Goal: Task Accomplishment & Management: Complete application form

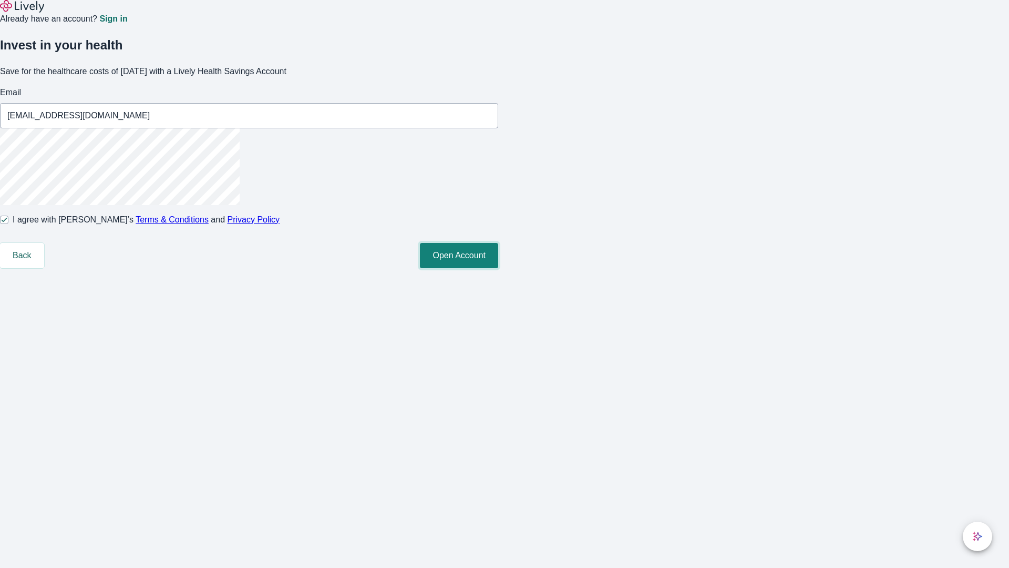
click at [498, 268] on button "Open Account" at bounding box center [459, 255] width 78 height 25
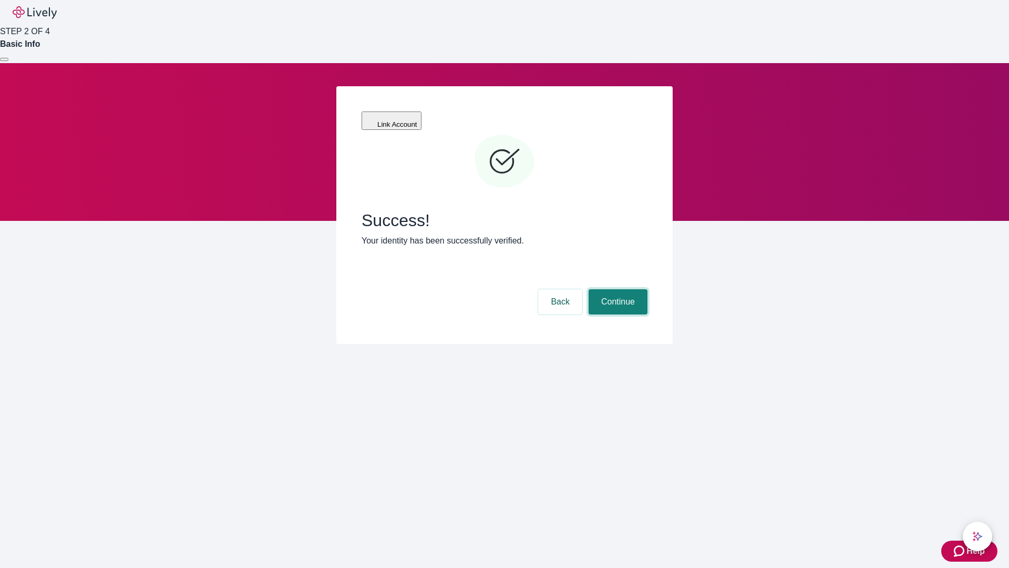
click at [616, 289] on button "Continue" at bounding box center [618, 301] width 59 height 25
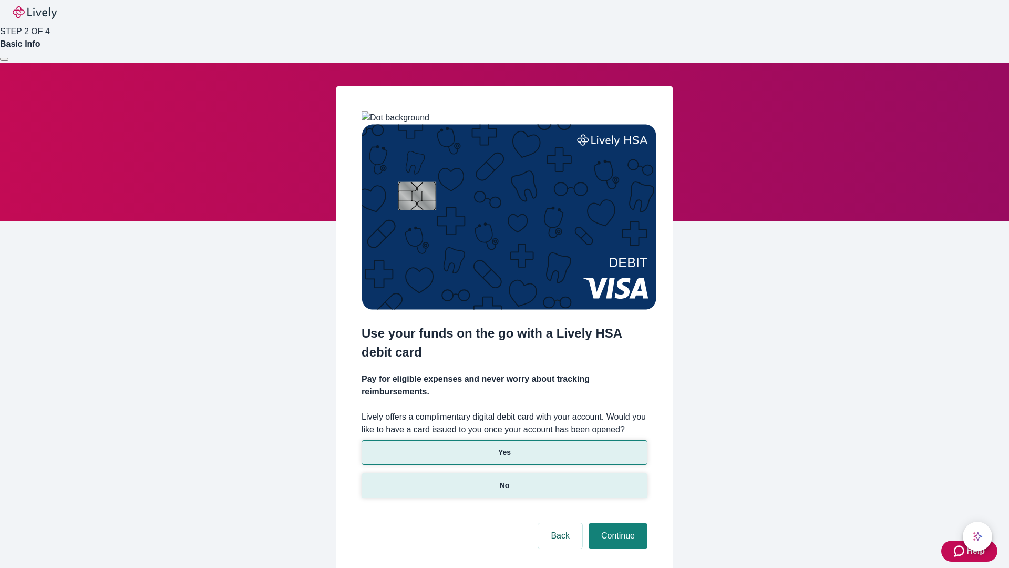
click at [504, 480] on p "No" at bounding box center [505, 485] width 10 height 11
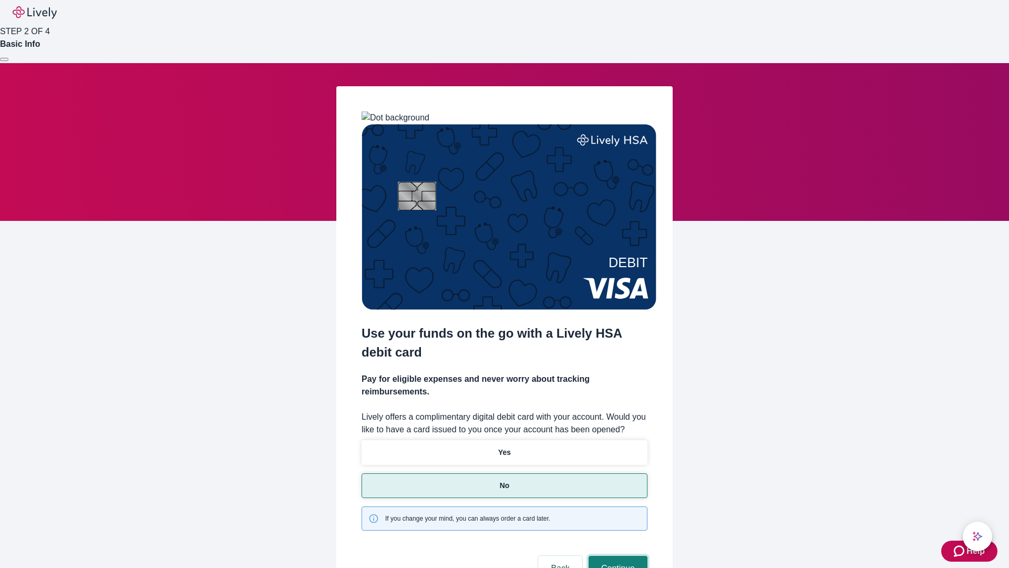
click at [616, 555] on button "Continue" at bounding box center [618, 567] width 59 height 25
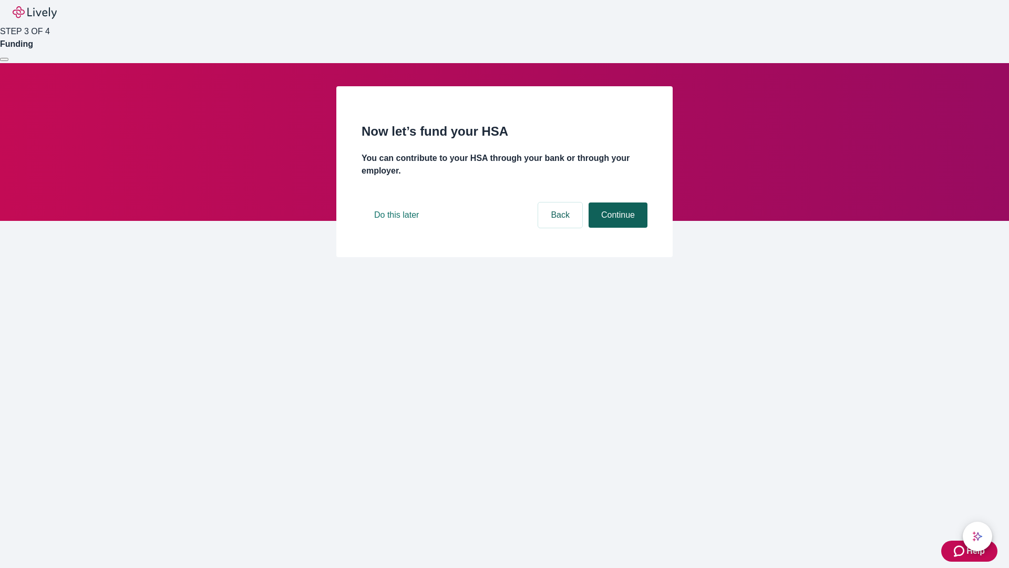
click at [616, 228] on button "Continue" at bounding box center [618, 214] width 59 height 25
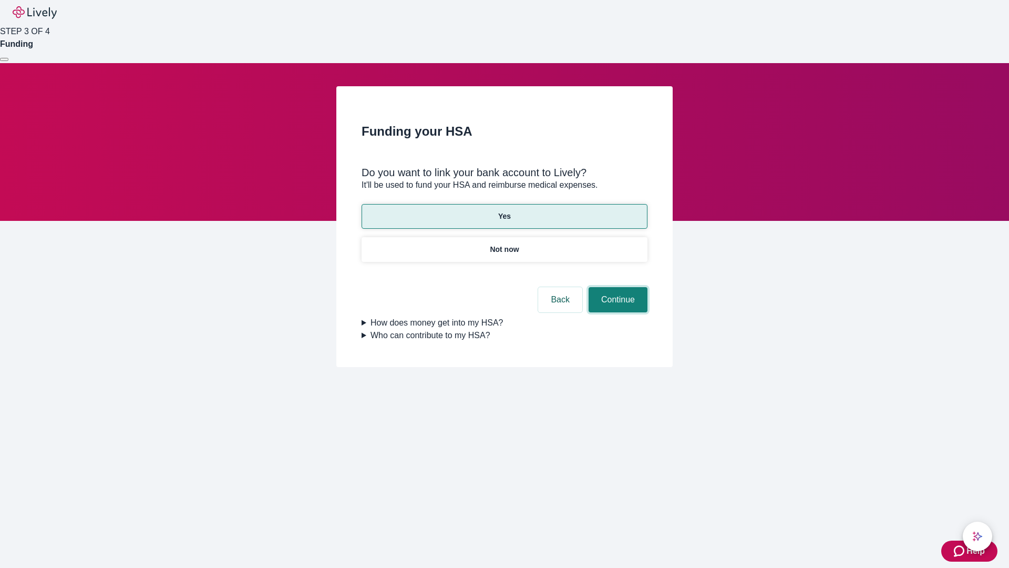
click at [616, 287] on button "Continue" at bounding box center [618, 299] width 59 height 25
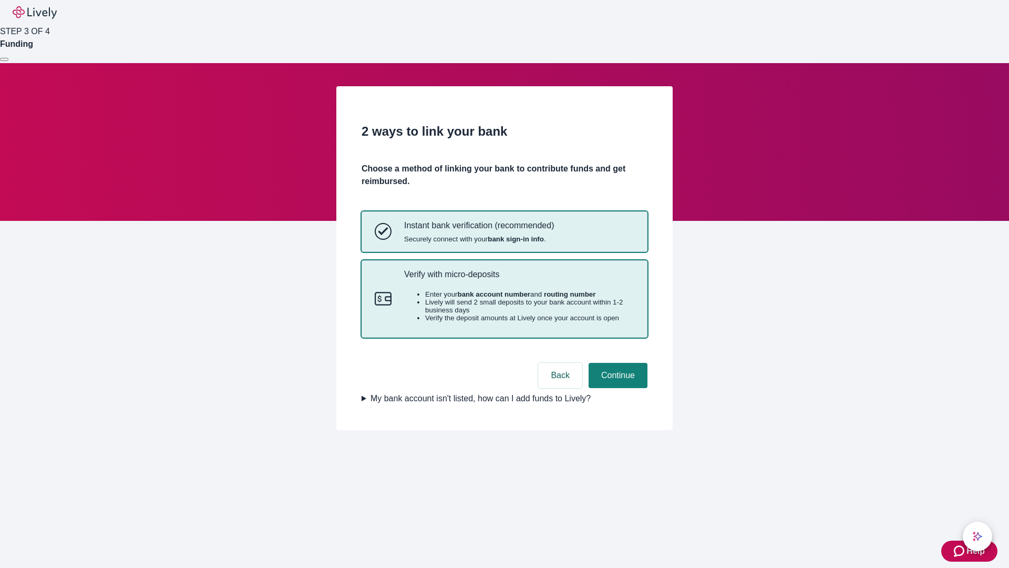
click at [519, 279] on p "Verify with micro-deposits" at bounding box center [519, 274] width 230 height 10
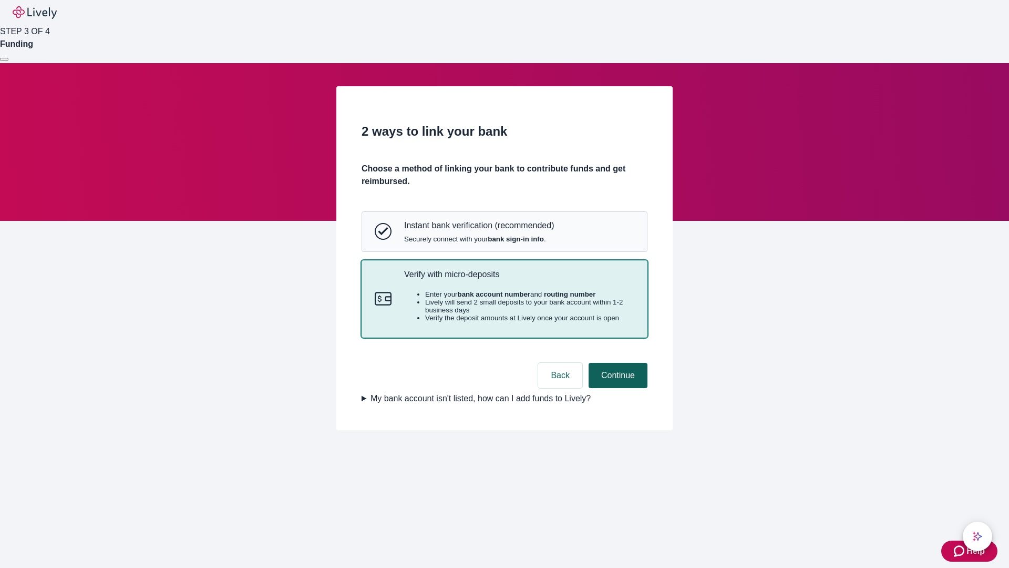
click at [616, 388] on button "Continue" at bounding box center [618, 375] width 59 height 25
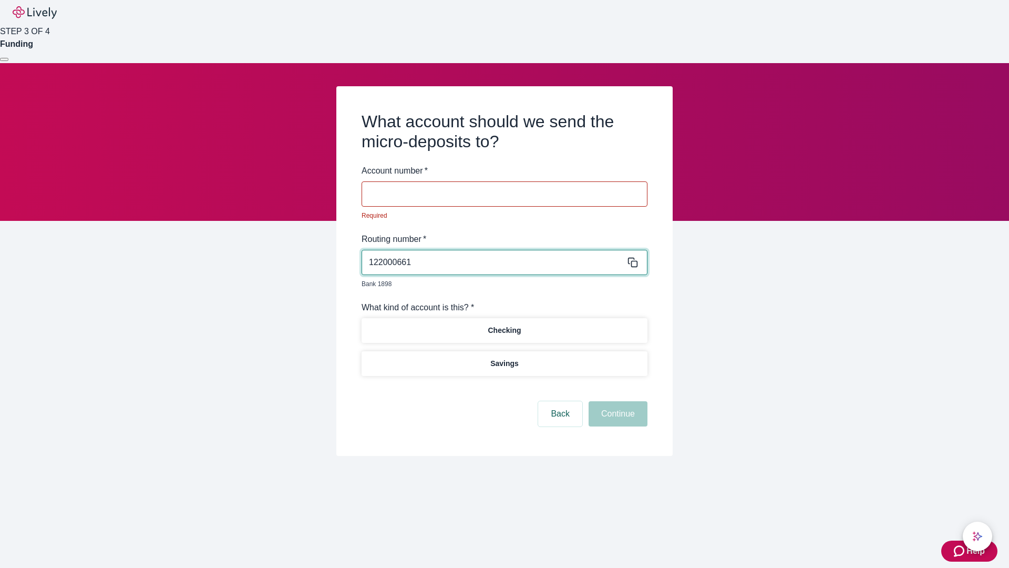
type input "122000661"
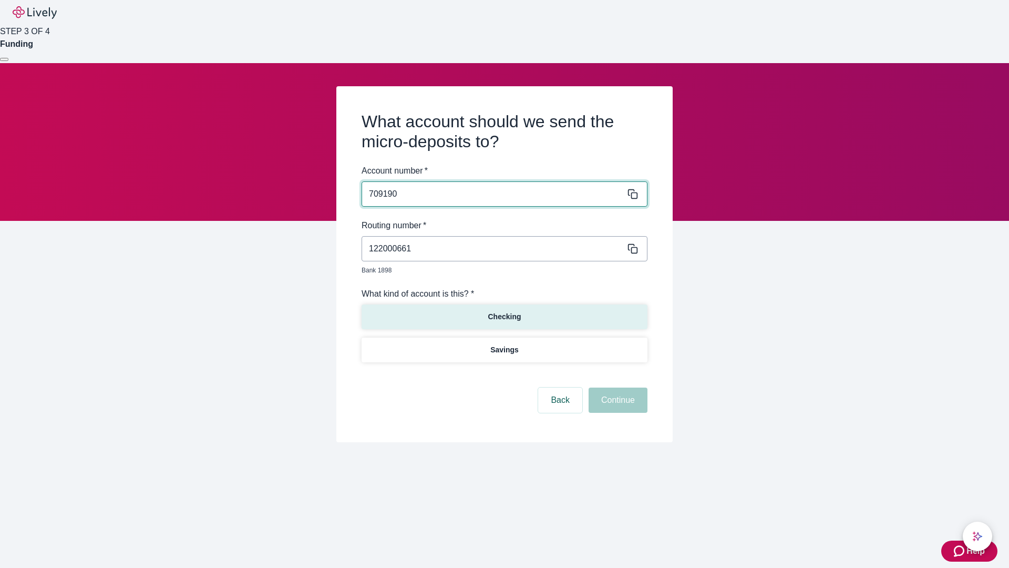
type input "709190"
click at [504, 311] on p "Checking" at bounding box center [504, 316] width 33 height 11
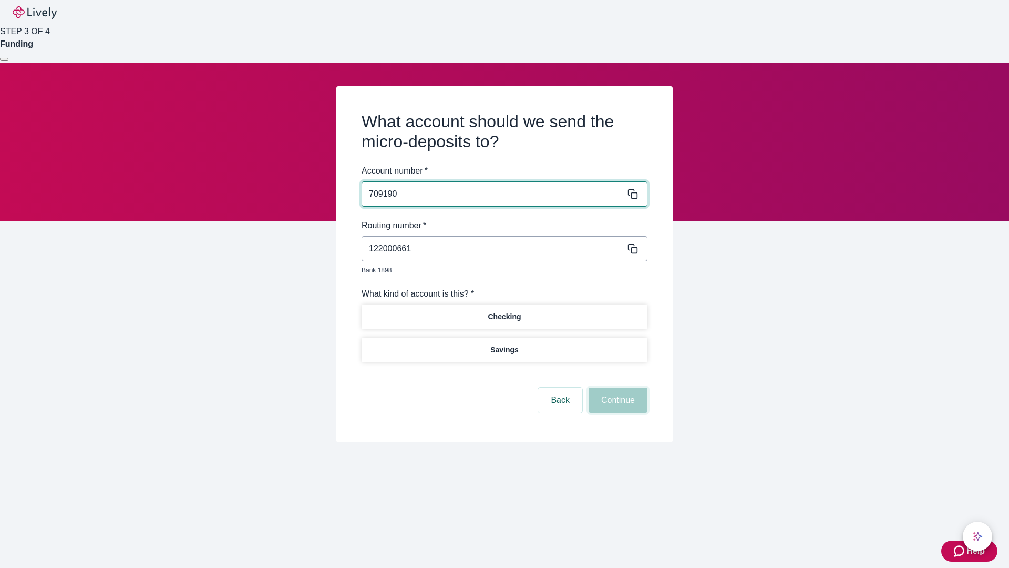
click at [616, 388] on button "Continue" at bounding box center [618, 399] width 59 height 25
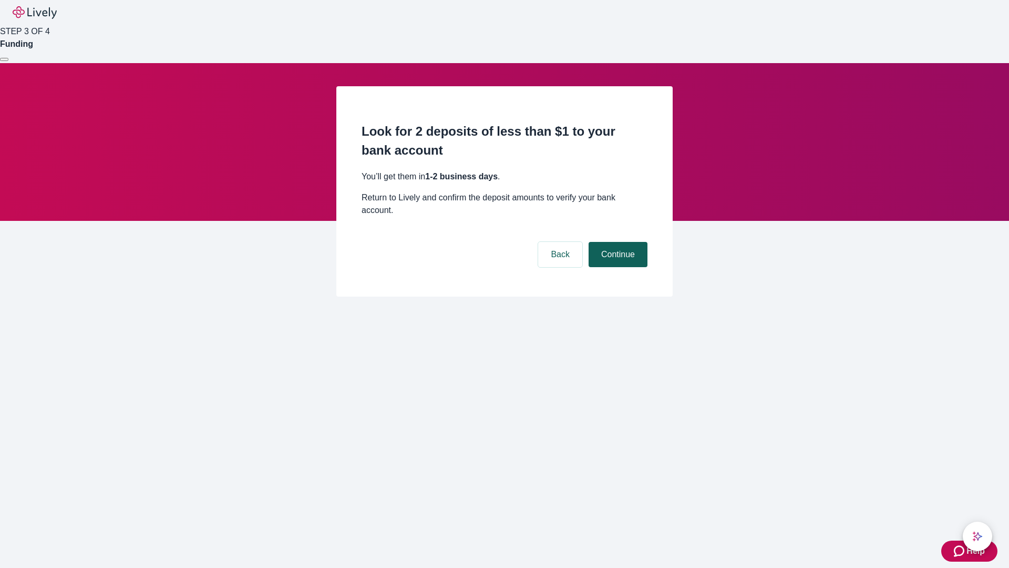
click at [616, 242] on button "Continue" at bounding box center [618, 254] width 59 height 25
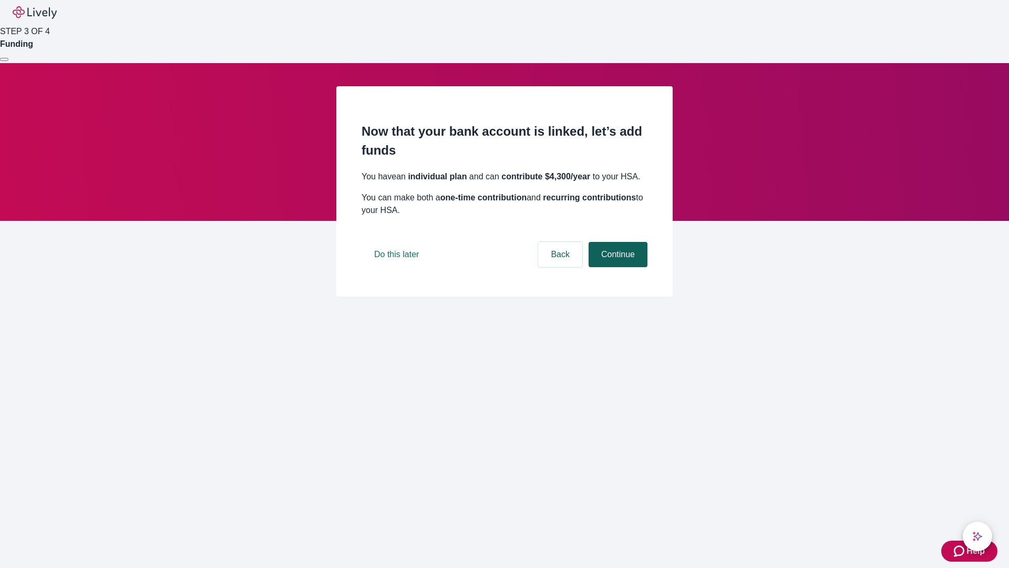
click at [616, 267] on button "Continue" at bounding box center [618, 254] width 59 height 25
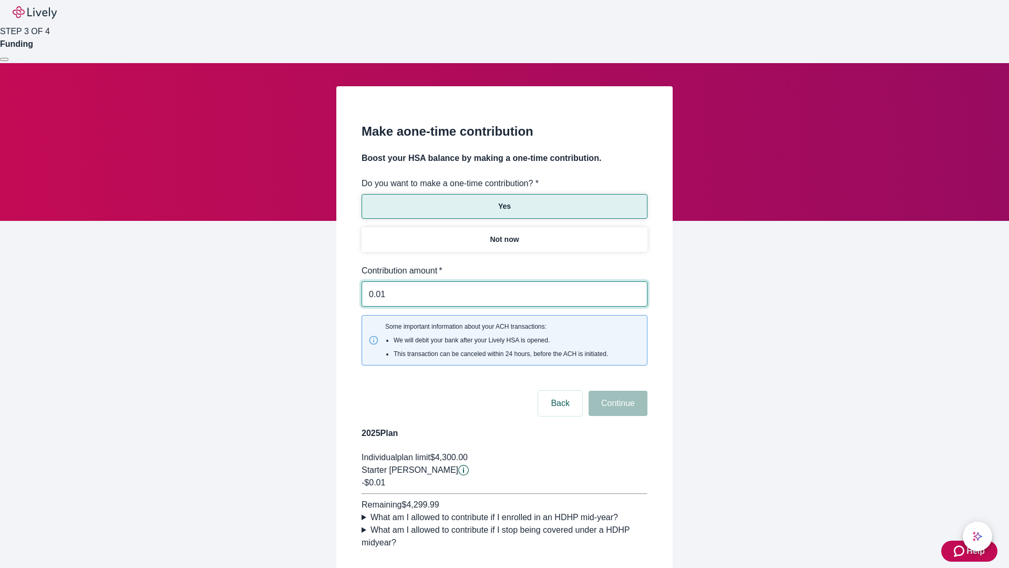
type input "0.01"
click at [616, 390] on button "Continue" at bounding box center [618, 402] width 59 height 25
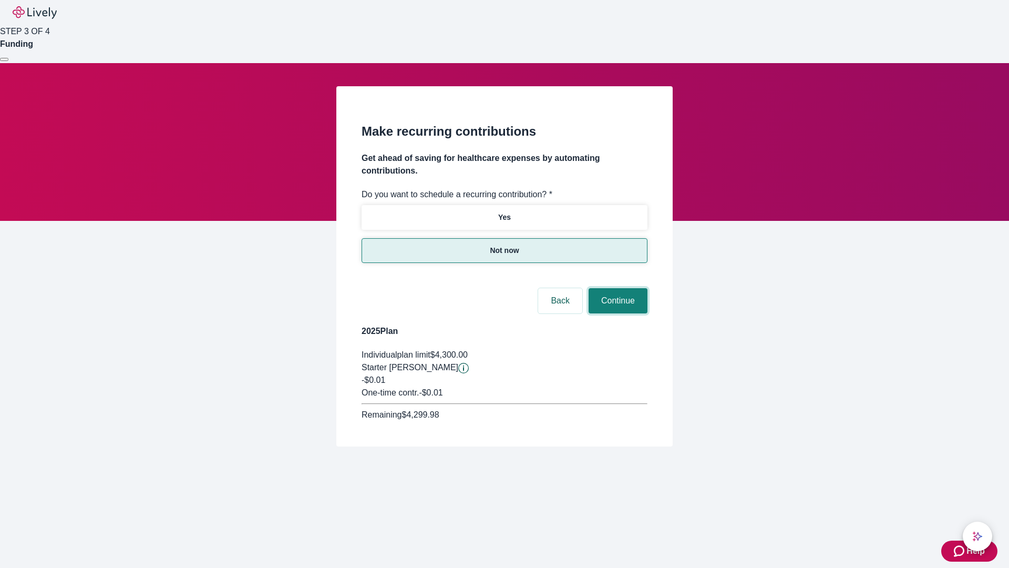
click at [616, 288] on button "Continue" at bounding box center [618, 300] width 59 height 25
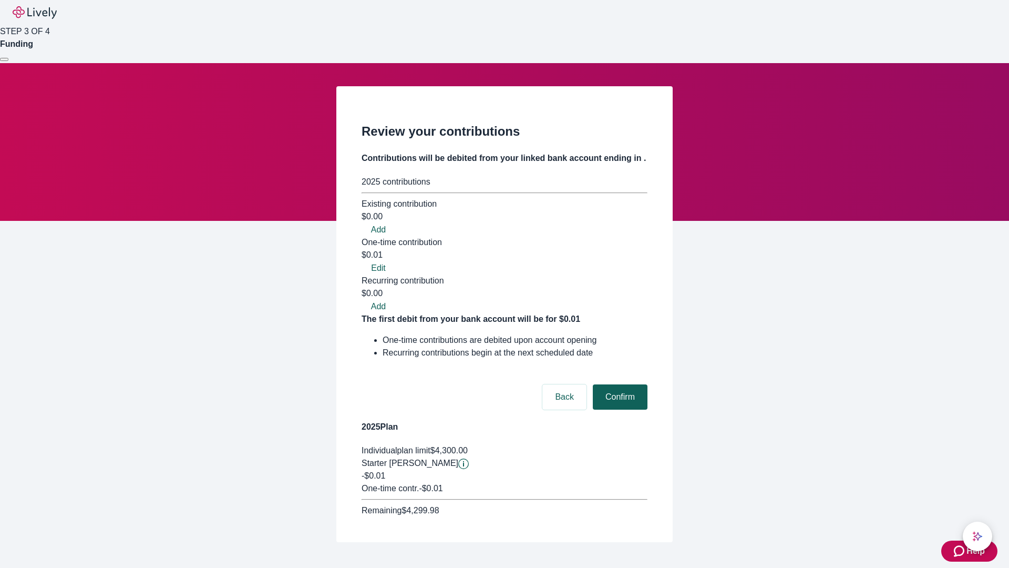
click at [618, 384] on button "Confirm" at bounding box center [620, 396] width 55 height 25
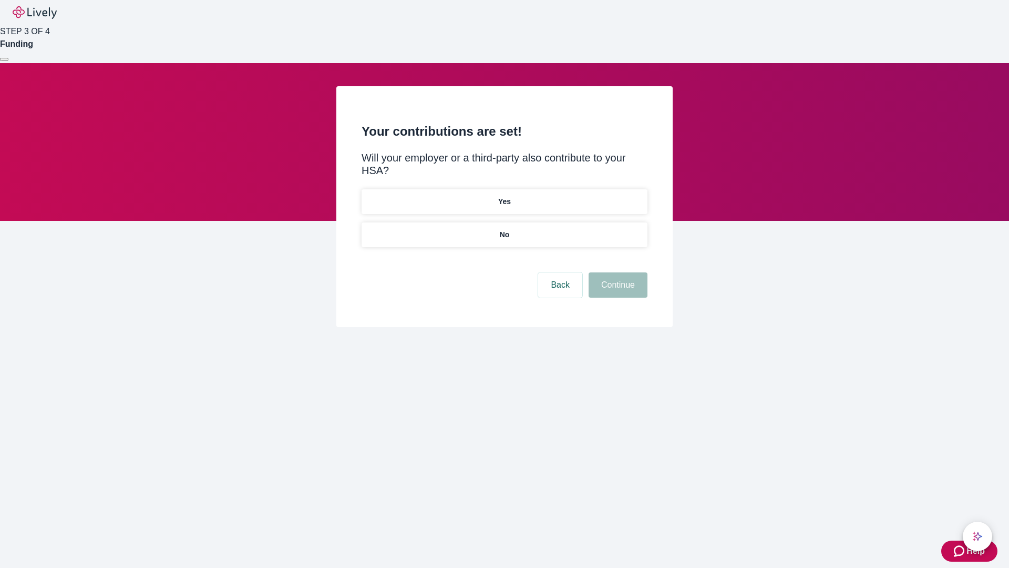
click at [504, 229] on p "No" at bounding box center [505, 234] width 10 height 11
click at [616, 272] on button "Continue" at bounding box center [618, 284] width 59 height 25
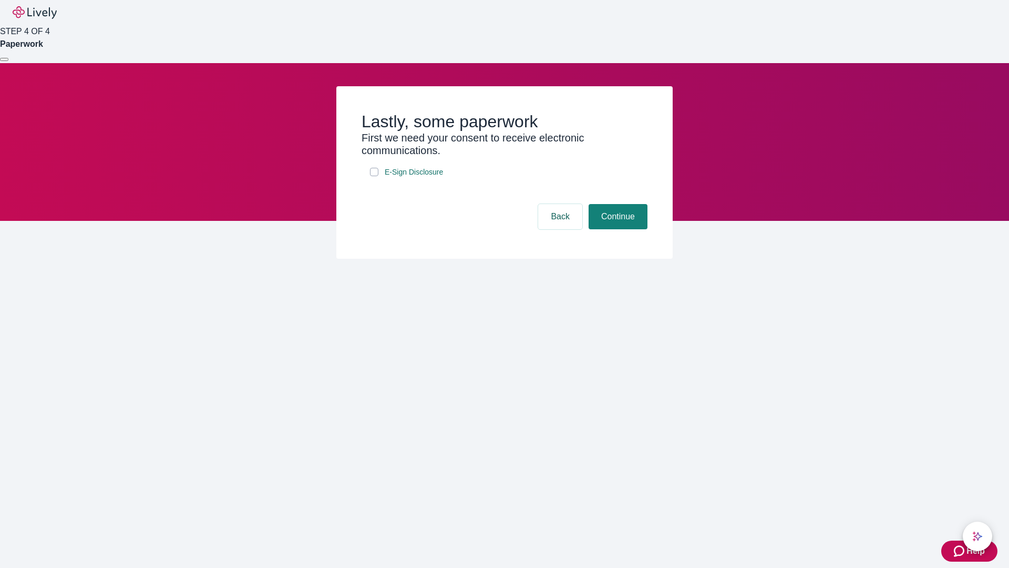
click at [374, 176] on input "E-Sign Disclosure" at bounding box center [374, 172] width 8 height 8
checkbox input "true"
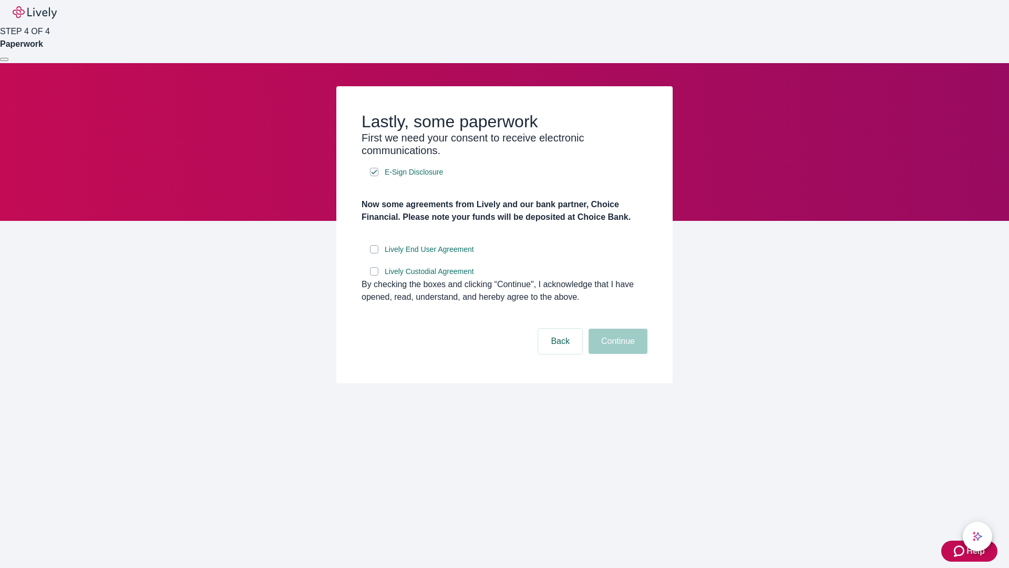
click at [374, 253] on input "Lively End User Agreement" at bounding box center [374, 249] width 8 height 8
checkbox input "true"
click at [374, 275] on input "Lively Custodial Agreement" at bounding box center [374, 271] width 8 height 8
checkbox input "true"
click at [616, 354] on button "Continue" at bounding box center [618, 340] width 59 height 25
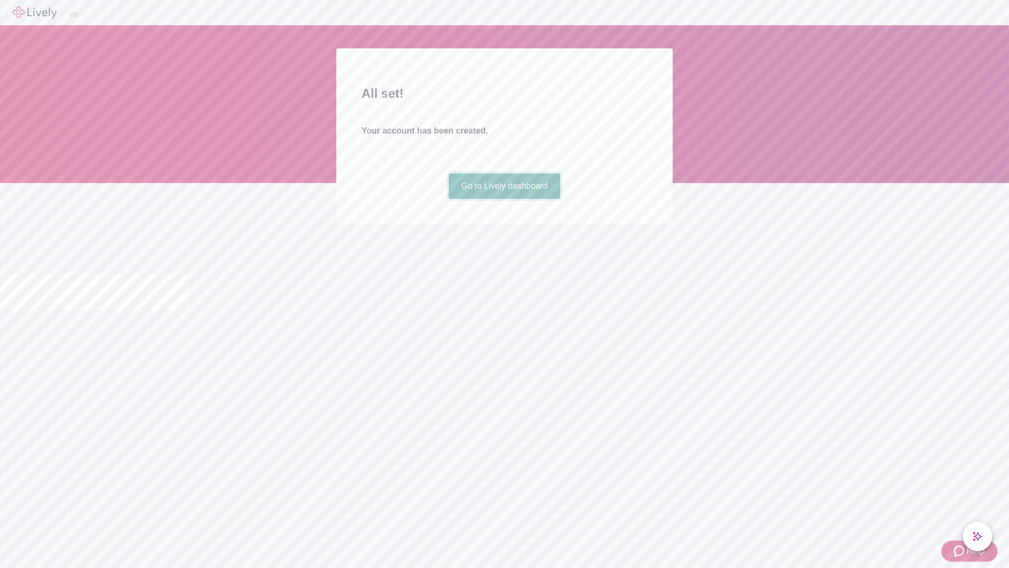
click at [504, 199] on link "Go to Lively dashboard" at bounding box center [505, 185] width 112 height 25
